Goal: Book appointment/travel/reservation

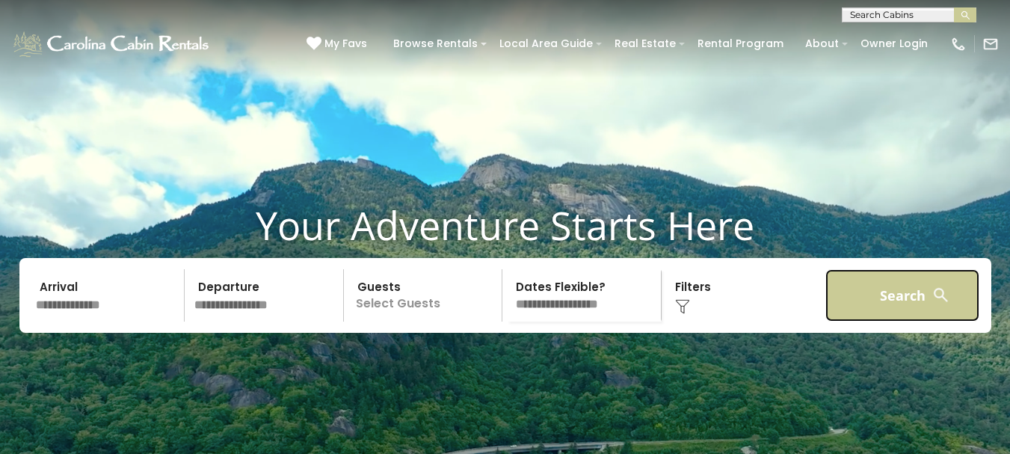
click at [897, 322] on button "Search" at bounding box center [903, 295] width 155 height 52
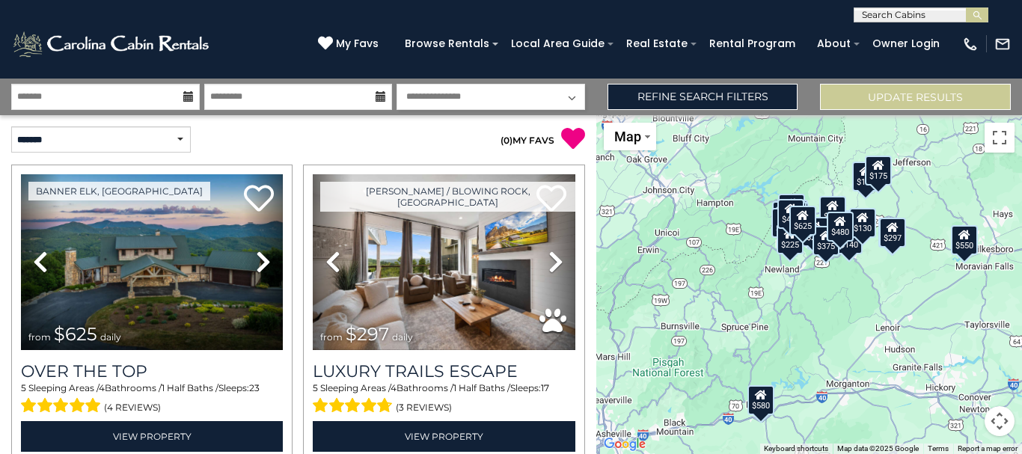
scroll to position [1, 0]
click at [864, 14] on input "text" at bounding box center [919, 17] width 131 height 15
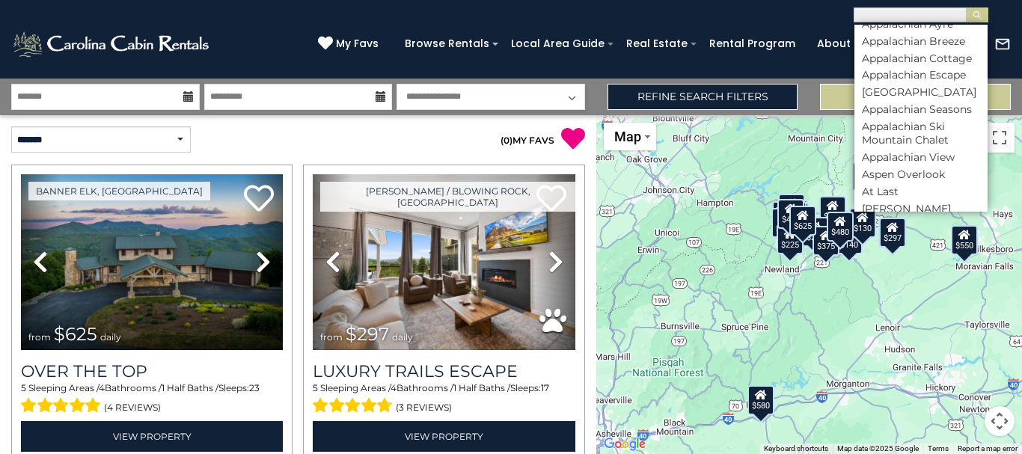
scroll to position [598, 0]
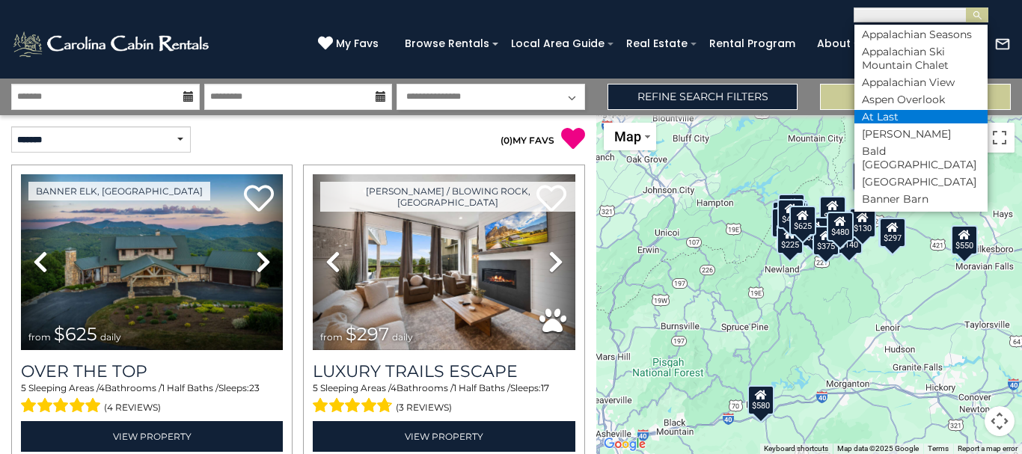
click at [885, 123] on li "At Last" at bounding box center [920, 116] width 133 height 13
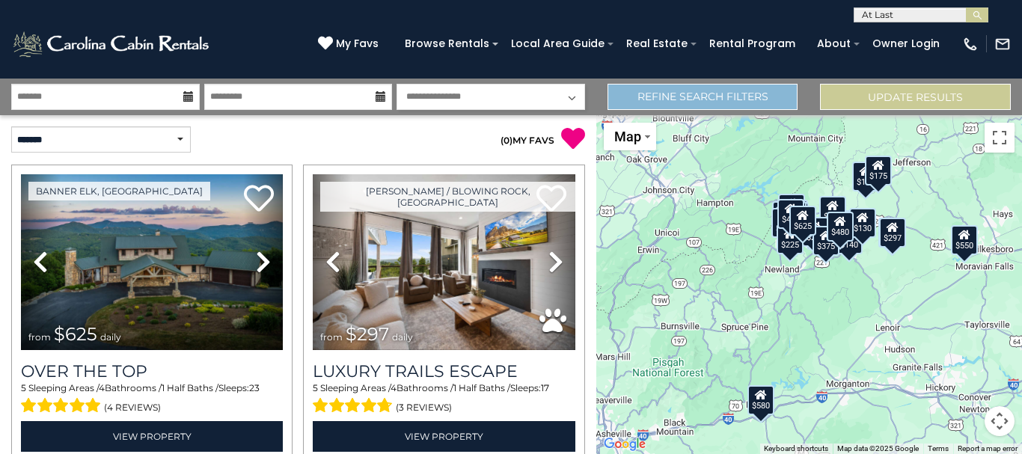
click at [965, 7] on button "submit" at bounding box center [976, 14] width 22 height 15
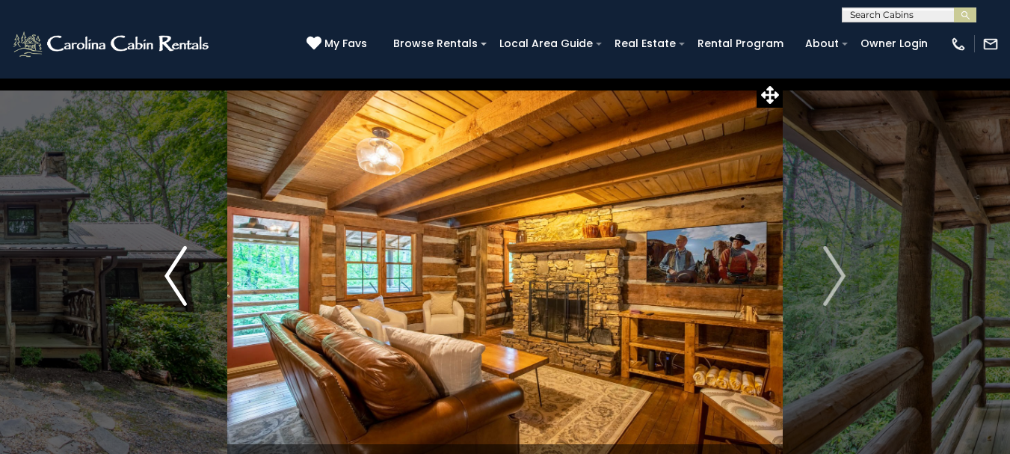
click at [176, 280] on img "Previous" at bounding box center [176, 276] width 22 height 60
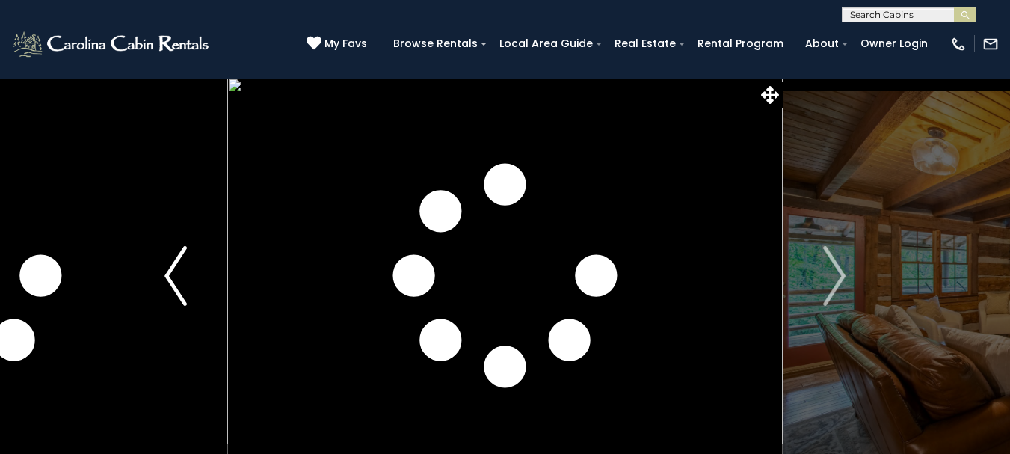
click at [173, 280] on img "Previous" at bounding box center [176, 276] width 22 height 60
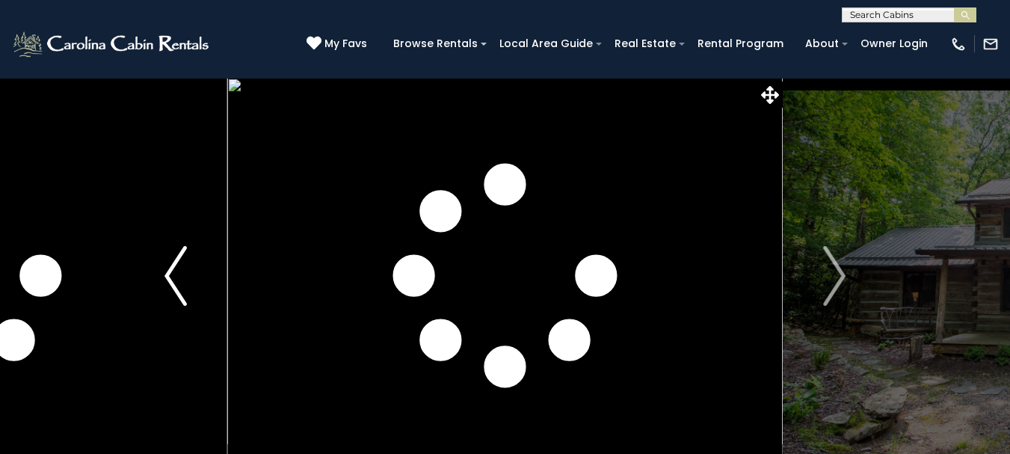
click at [173, 280] on img "Previous" at bounding box center [176, 276] width 22 height 60
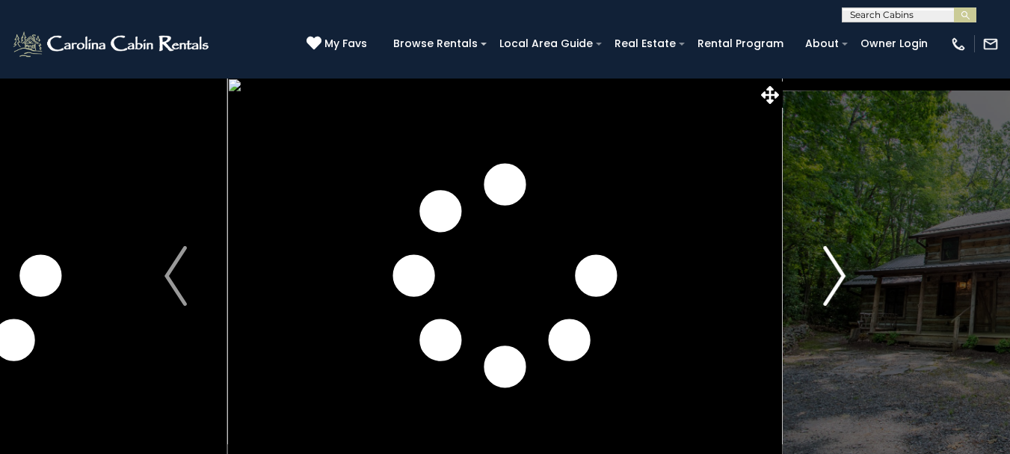
click at [836, 286] on img "Next" at bounding box center [834, 276] width 22 height 60
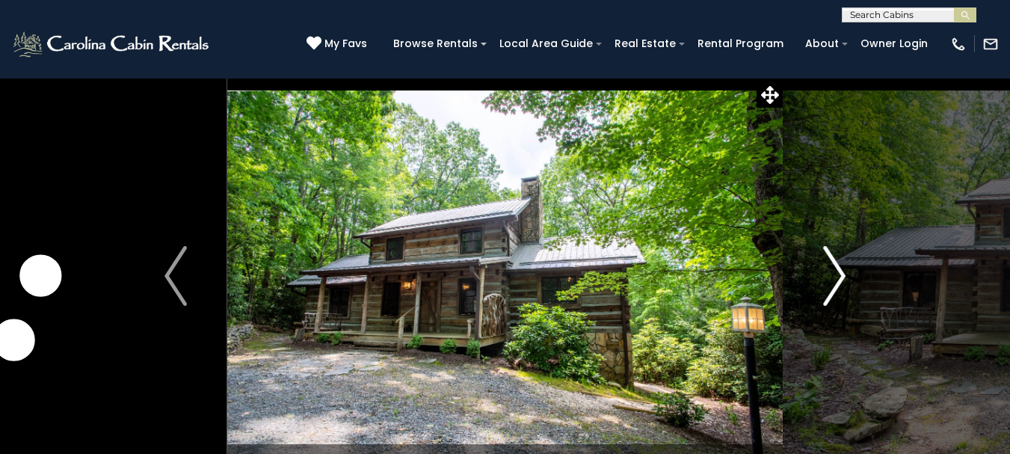
click at [838, 280] on img "Next" at bounding box center [834, 276] width 22 height 60
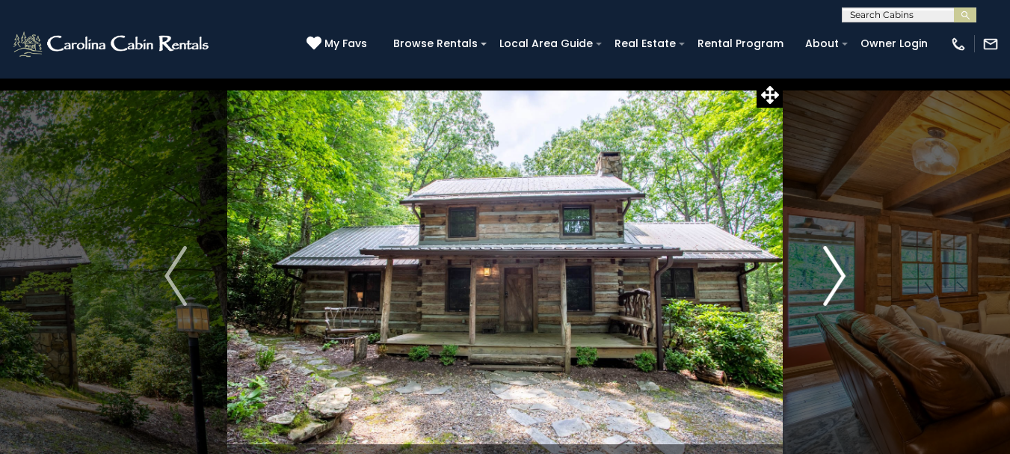
click at [838, 280] on img "Next" at bounding box center [834, 276] width 22 height 60
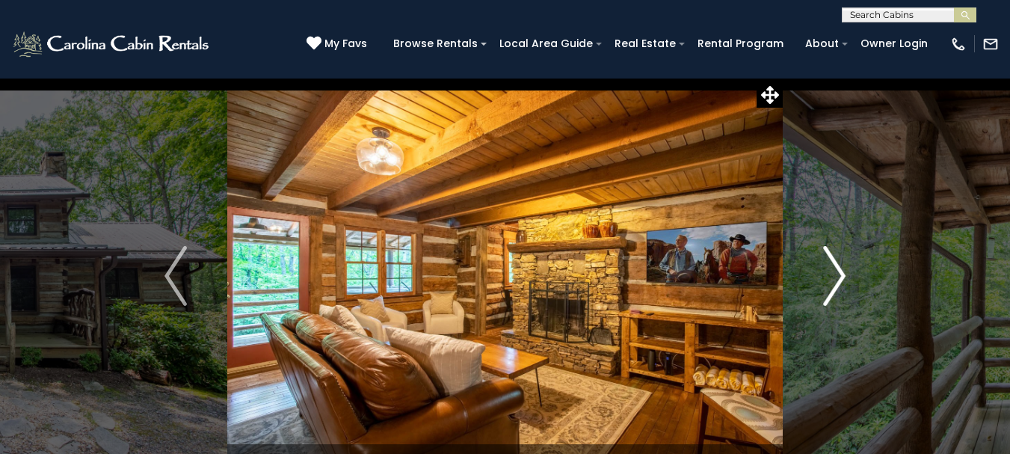
click at [838, 280] on img "Next" at bounding box center [834, 276] width 22 height 60
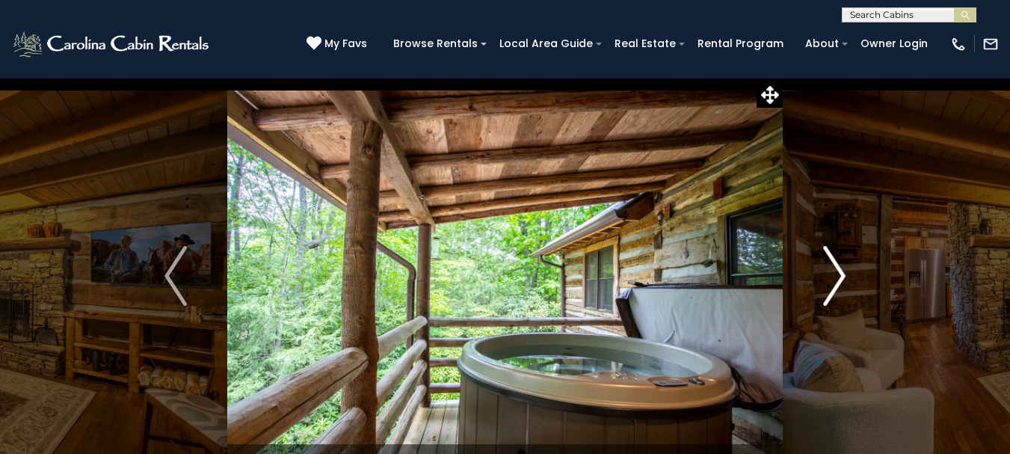
click at [838, 280] on img "Next" at bounding box center [834, 276] width 22 height 60
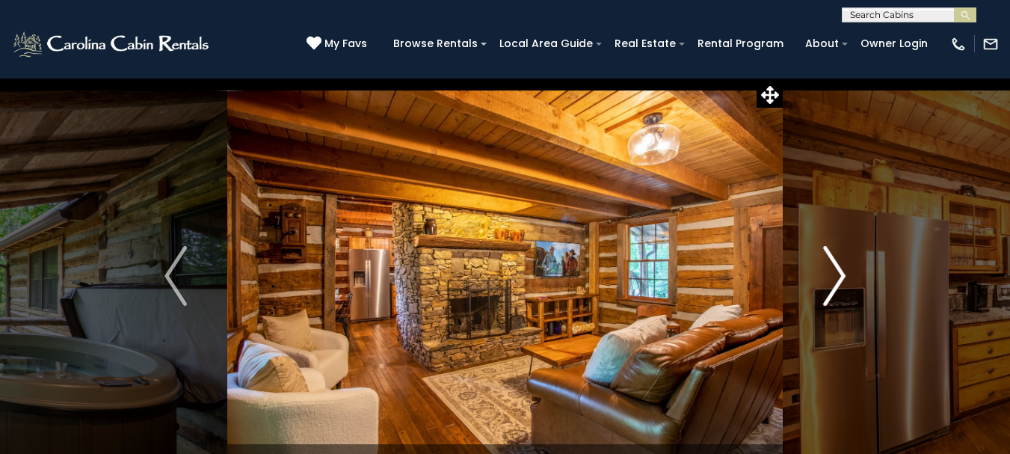
click at [838, 280] on img "Next" at bounding box center [834, 276] width 22 height 60
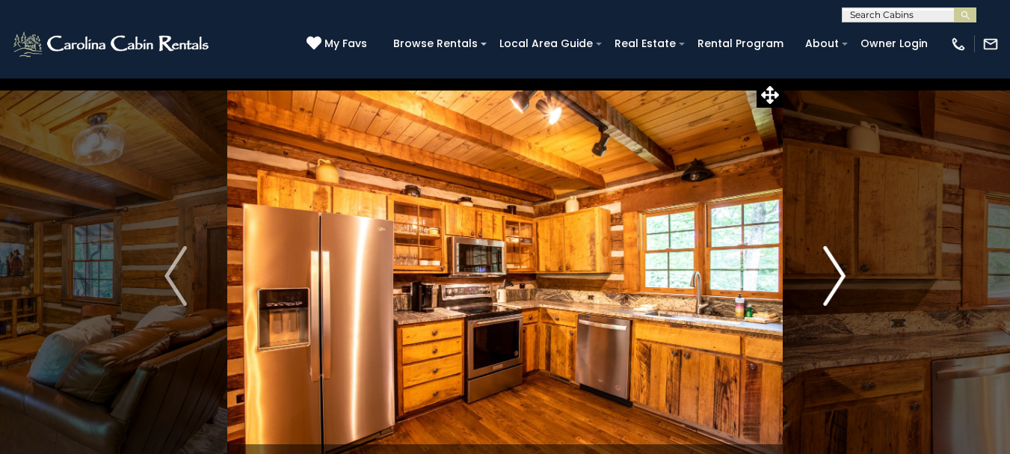
click at [838, 280] on img "Next" at bounding box center [834, 276] width 22 height 60
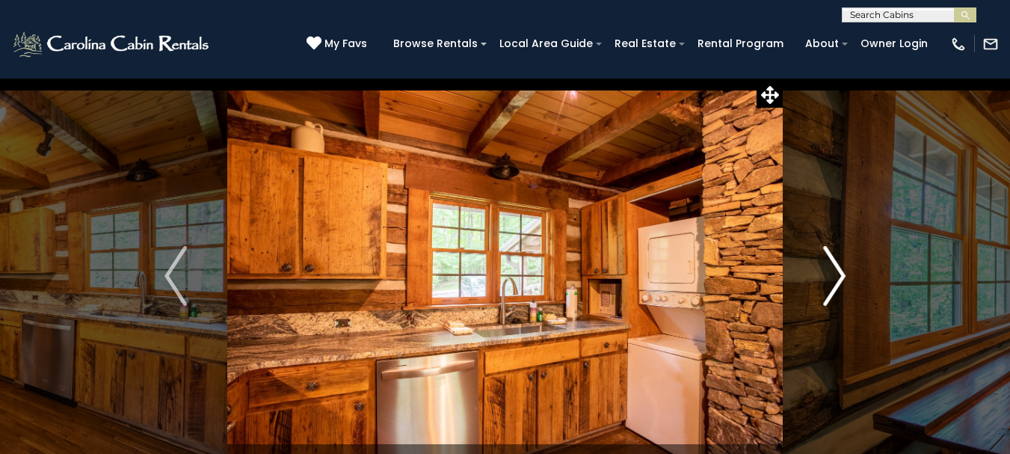
click at [838, 280] on img "Next" at bounding box center [834, 276] width 22 height 60
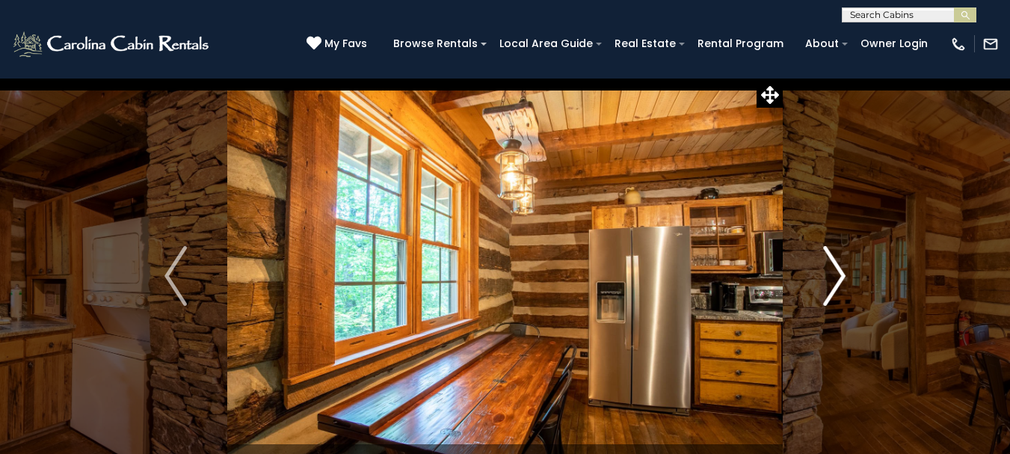
click at [838, 280] on img "Next" at bounding box center [834, 276] width 22 height 60
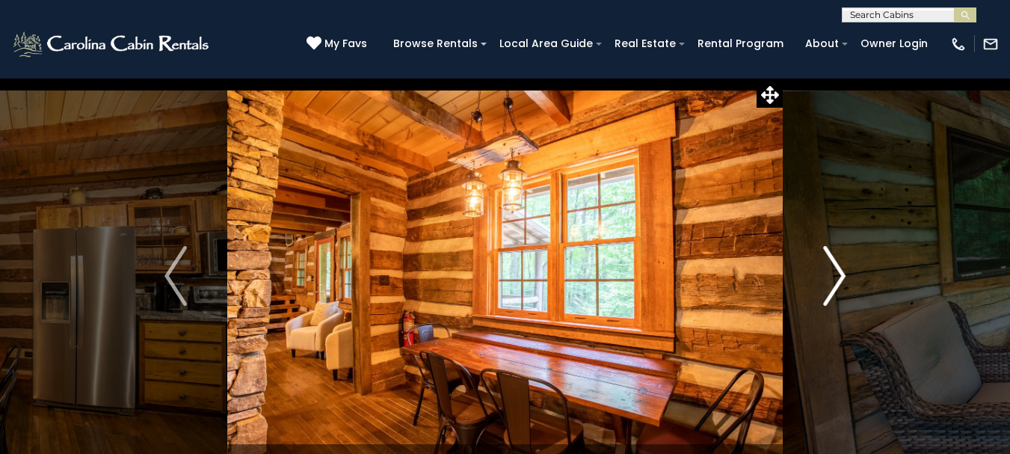
click at [838, 280] on img "Next" at bounding box center [834, 276] width 22 height 60
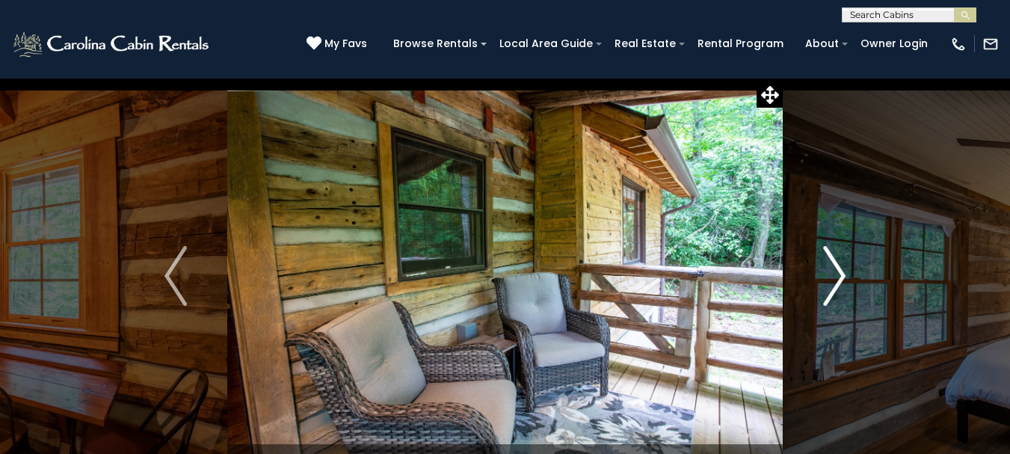
click at [838, 280] on img "Next" at bounding box center [834, 276] width 22 height 60
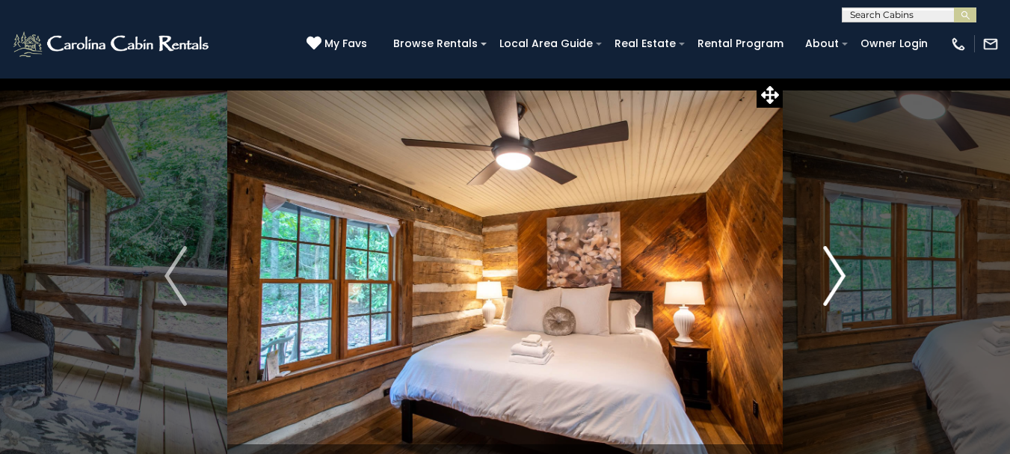
click at [838, 280] on img "Next" at bounding box center [834, 276] width 22 height 60
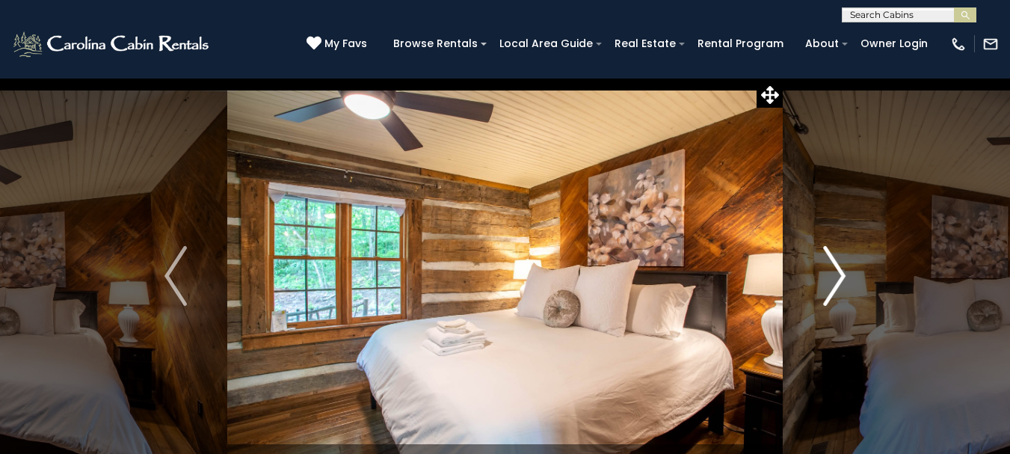
click at [838, 280] on img "Next" at bounding box center [834, 276] width 22 height 60
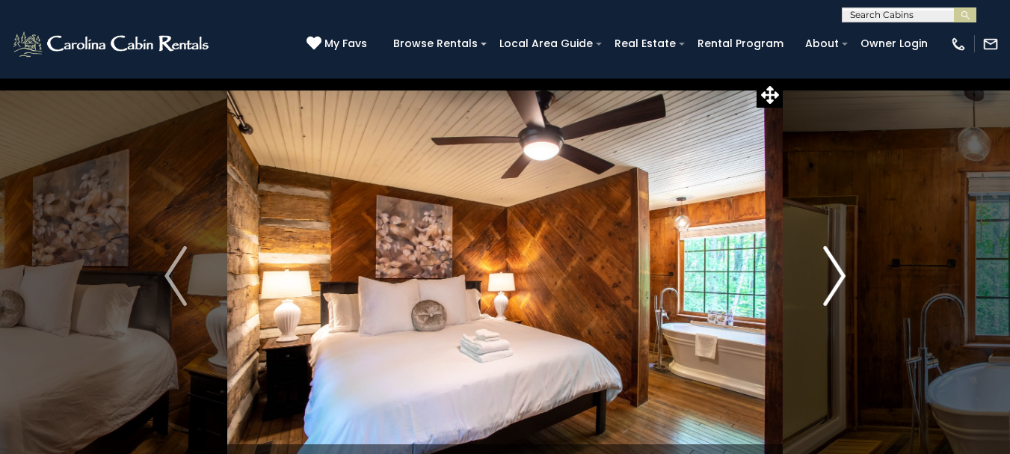
click at [838, 280] on img "Next" at bounding box center [834, 276] width 22 height 60
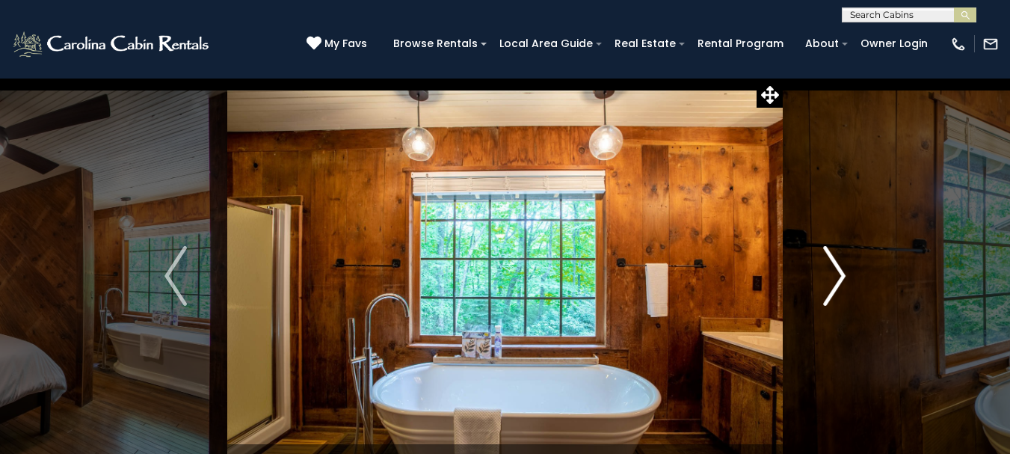
click at [838, 280] on img "Next" at bounding box center [834, 276] width 22 height 60
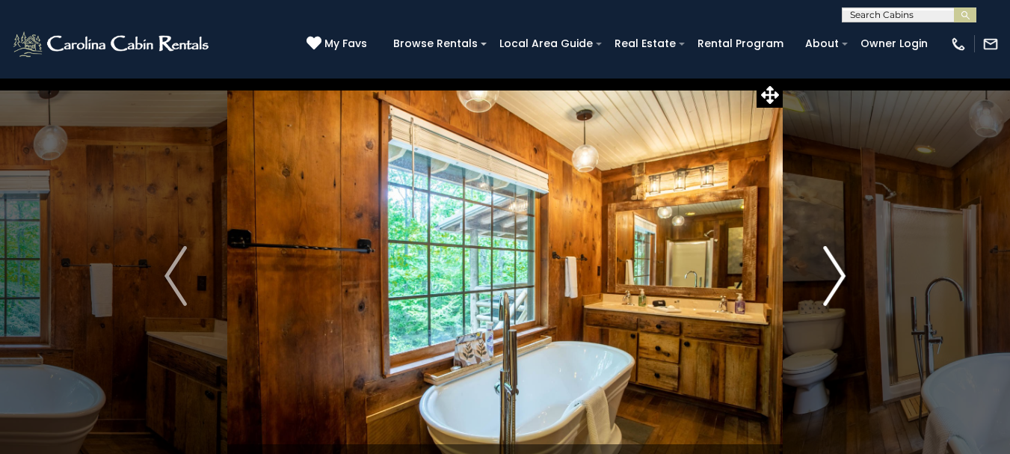
click at [838, 280] on img "Next" at bounding box center [834, 276] width 22 height 60
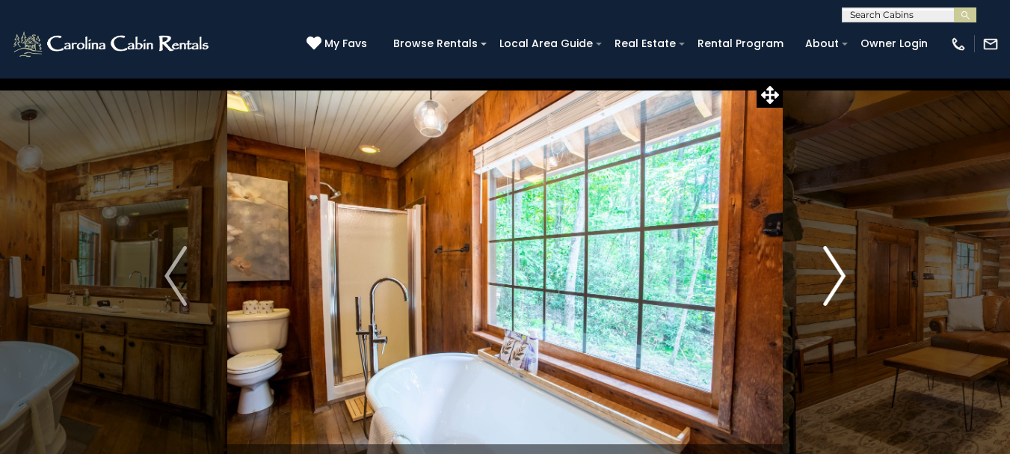
click at [838, 280] on img "Next" at bounding box center [834, 276] width 22 height 60
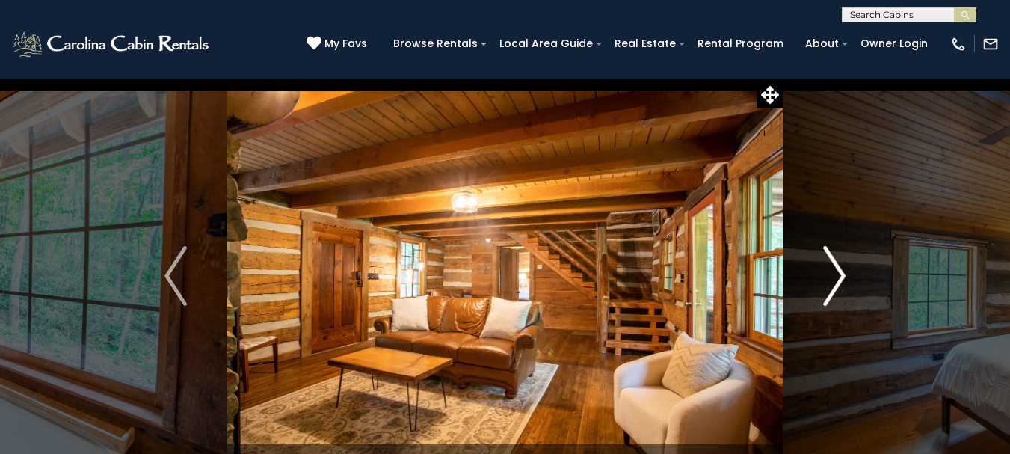
click at [838, 280] on img "Next" at bounding box center [834, 276] width 22 height 60
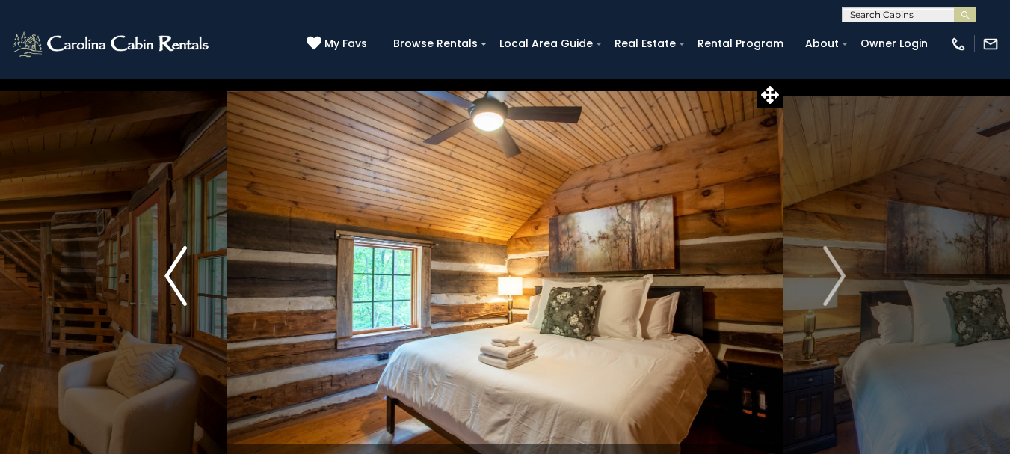
click at [175, 292] on img "Previous" at bounding box center [176, 276] width 22 height 60
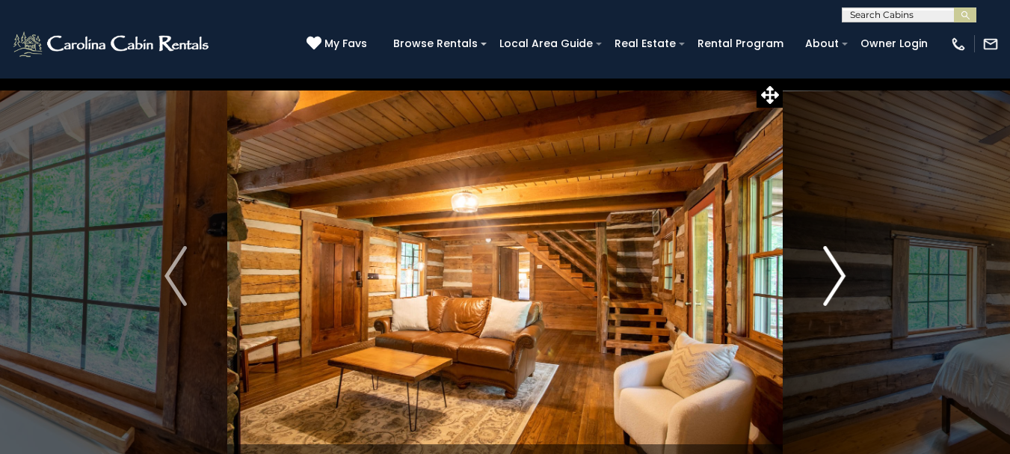
click at [840, 276] on img "Next" at bounding box center [834, 276] width 22 height 60
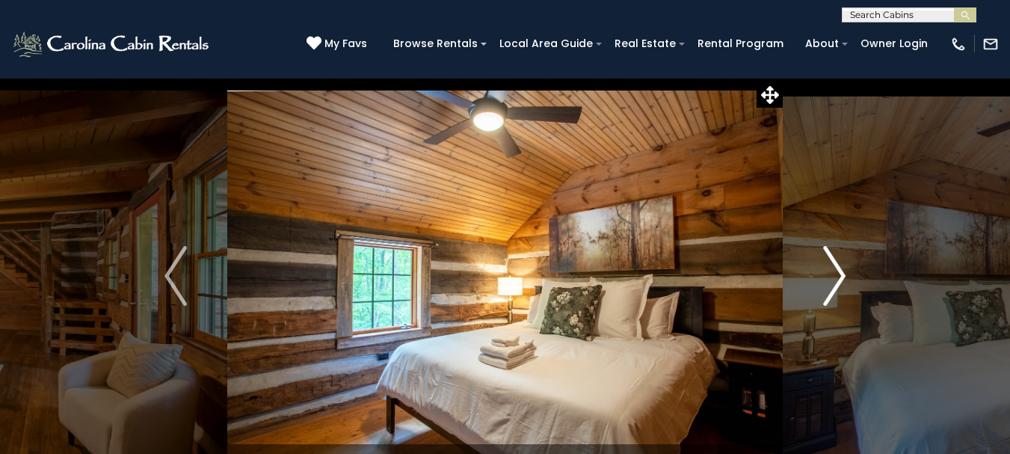
click at [840, 276] on img "Next" at bounding box center [834, 276] width 22 height 60
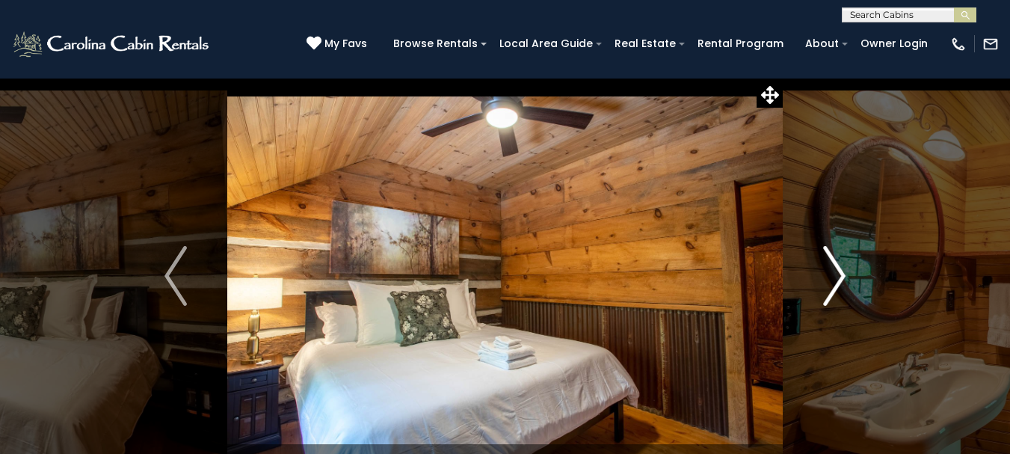
click at [840, 276] on img "Next" at bounding box center [834, 276] width 22 height 60
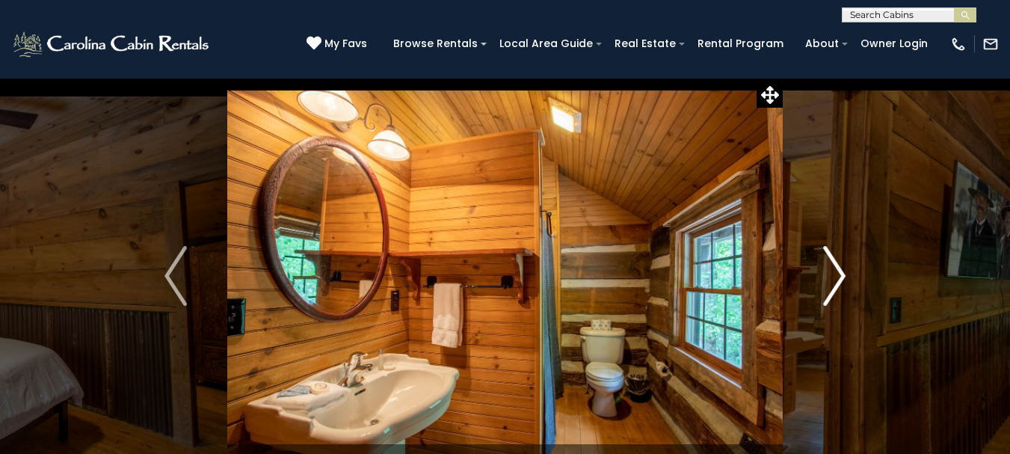
click at [840, 276] on img "Next" at bounding box center [834, 276] width 22 height 60
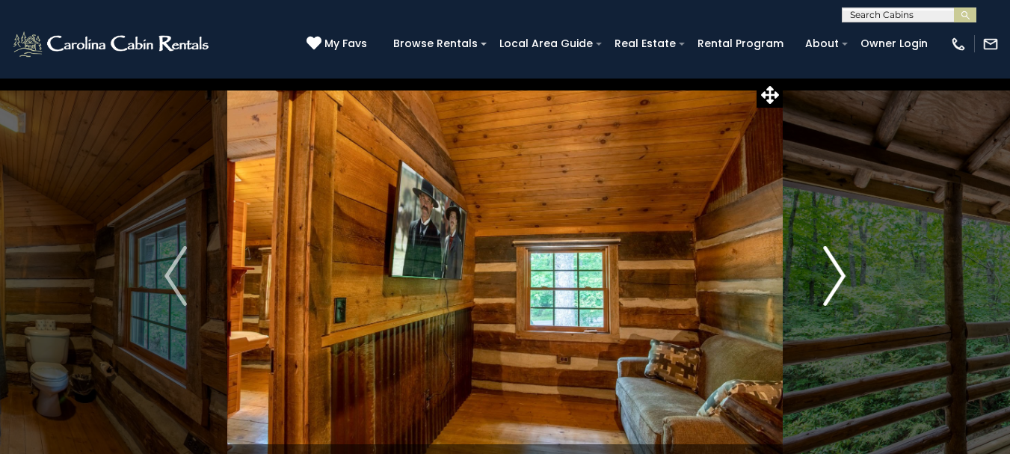
click at [840, 276] on img "Next" at bounding box center [834, 276] width 22 height 60
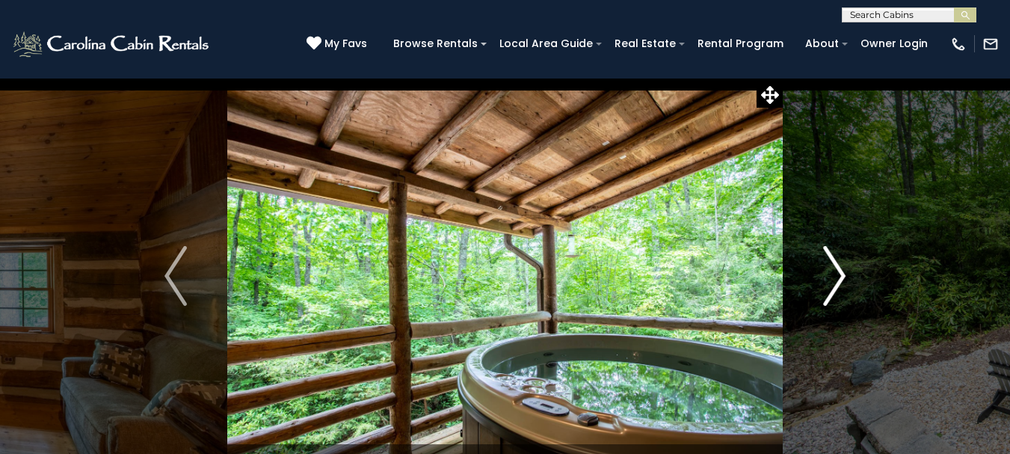
click at [840, 276] on img "Next" at bounding box center [834, 276] width 22 height 60
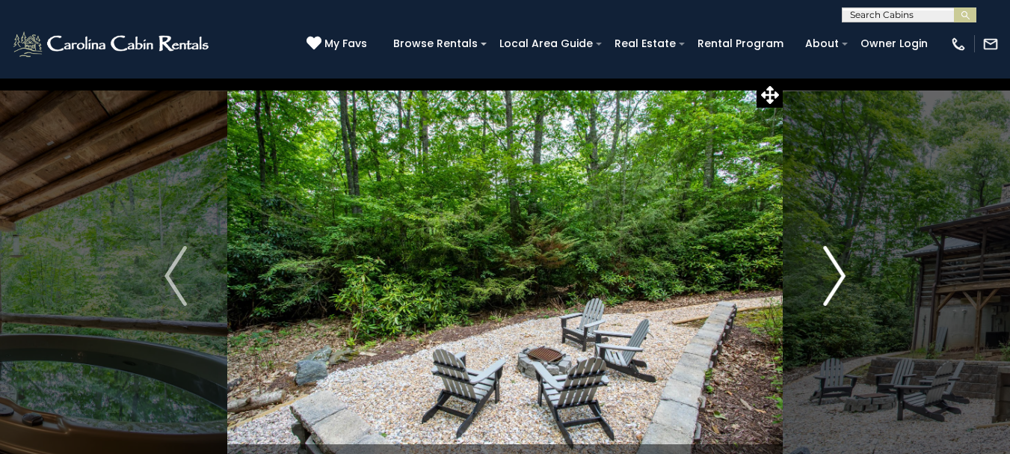
click at [840, 276] on img "Next" at bounding box center [834, 276] width 22 height 60
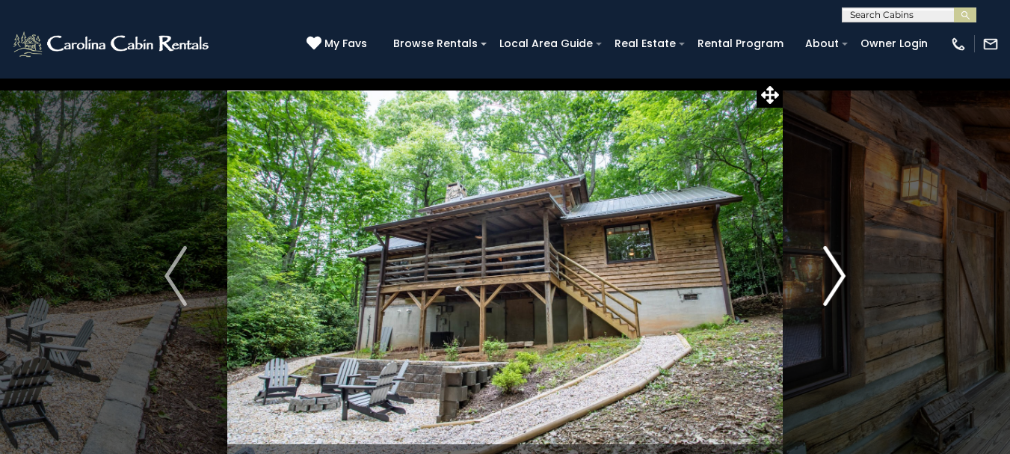
click at [840, 276] on img "Next" at bounding box center [834, 276] width 22 height 60
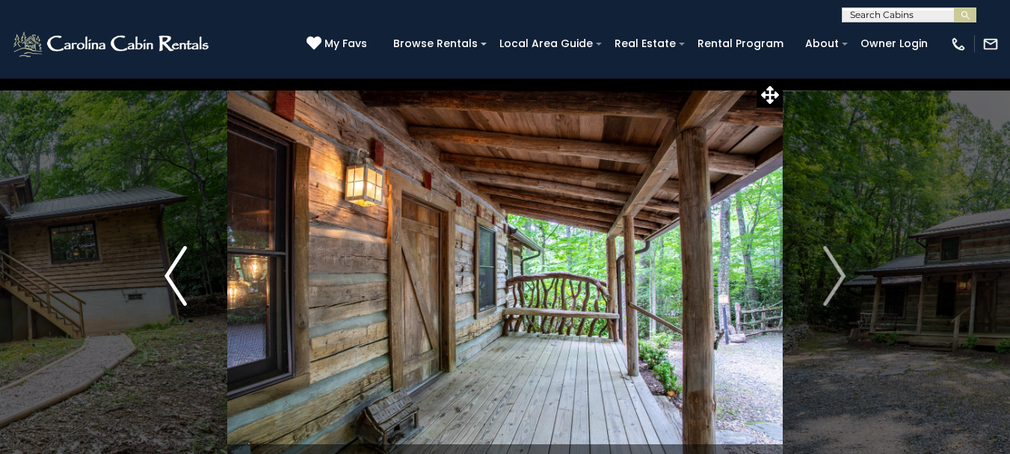
click at [171, 280] on img "Previous" at bounding box center [176, 276] width 22 height 60
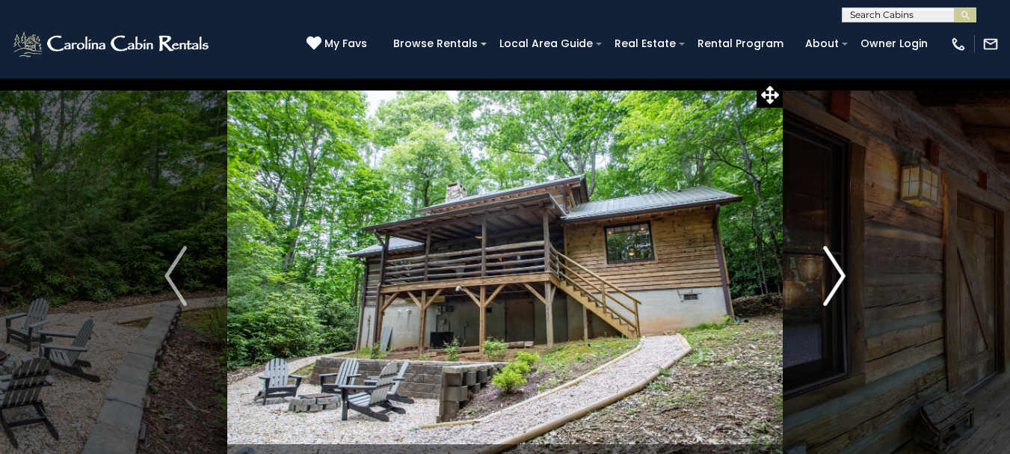
click at [843, 280] on img "Next" at bounding box center [834, 276] width 22 height 60
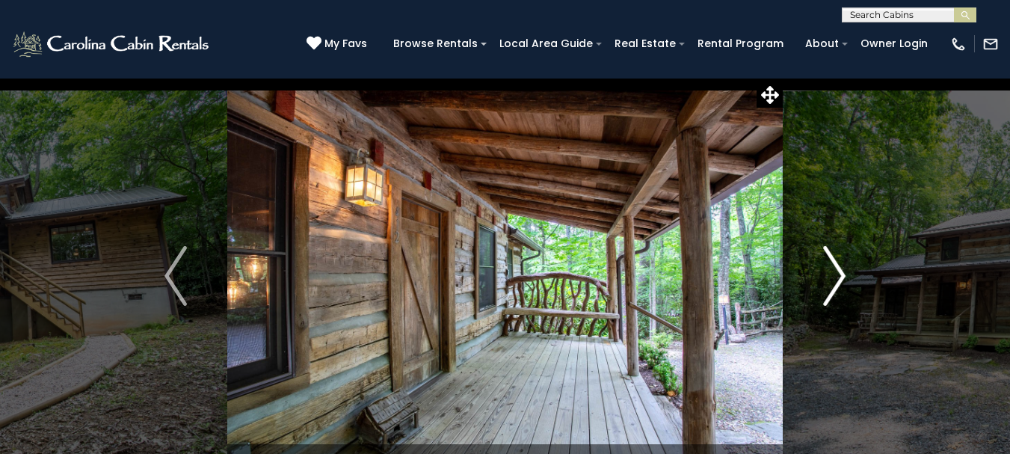
click at [843, 280] on img "Next" at bounding box center [834, 276] width 22 height 60
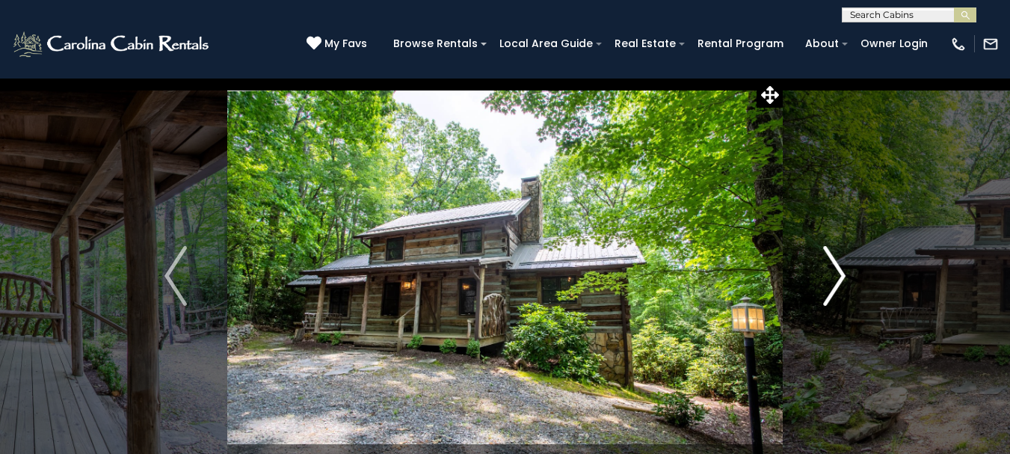
click at [843, 280] on img "Next" at bounding box center [834, 276] width 22 height 60
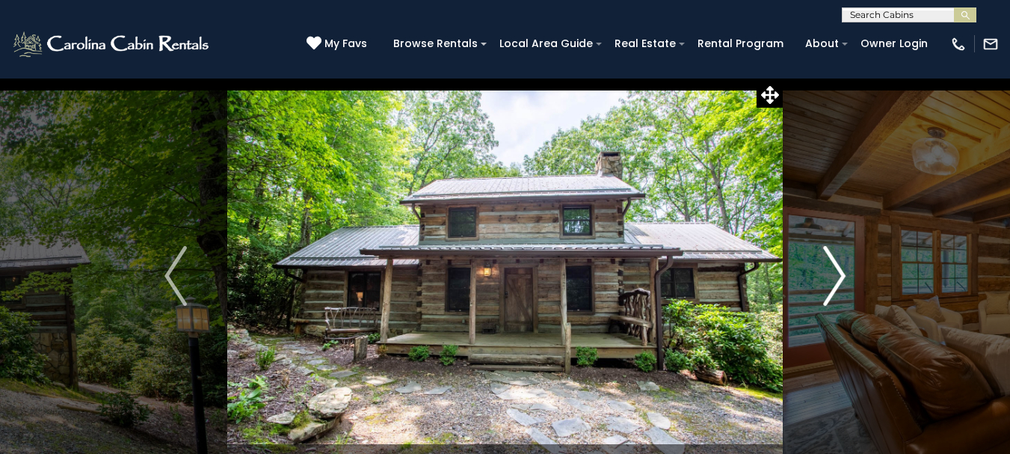
click at [843, 280] on img "Next" at bounding box center [834, 276] width 22 height 60
